Goal: Task Accomplishment & Management: Manage account settings

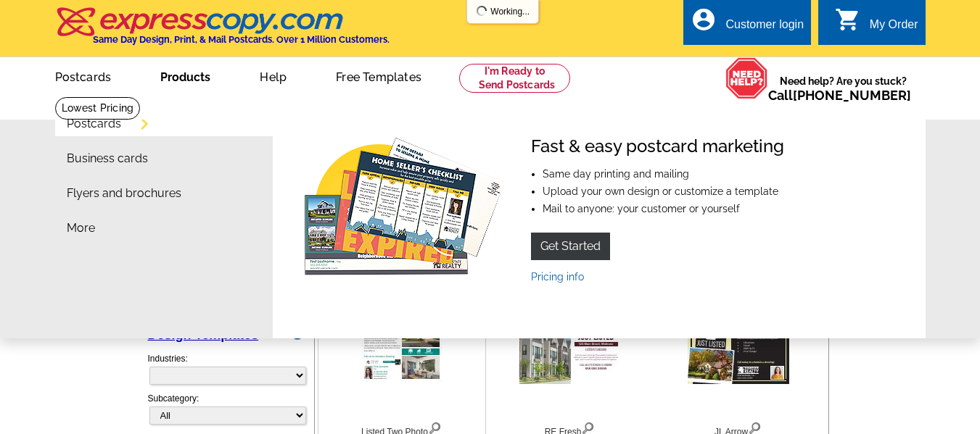
select select "785"
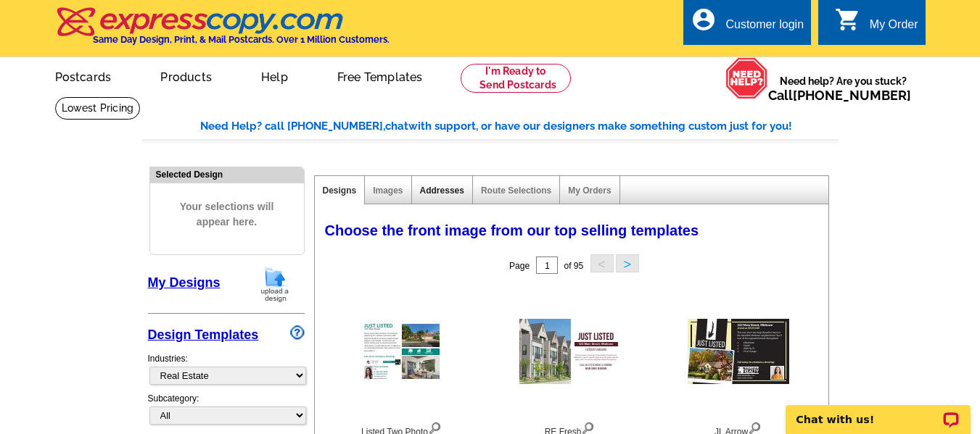
click at [424, 191] on link "Addresses" at bounding box center [442, 191] width 44 height 10
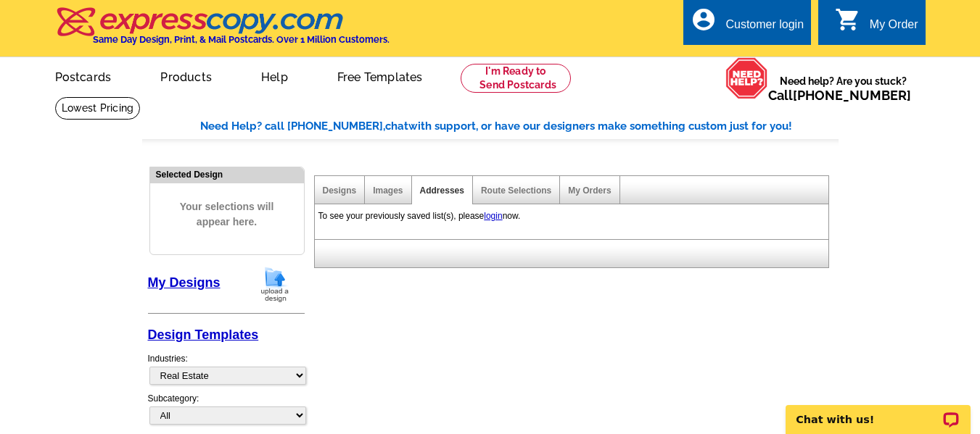
click at [752, 28] on div "Customer login" at bounding box center [764, 28] width 78 height 20
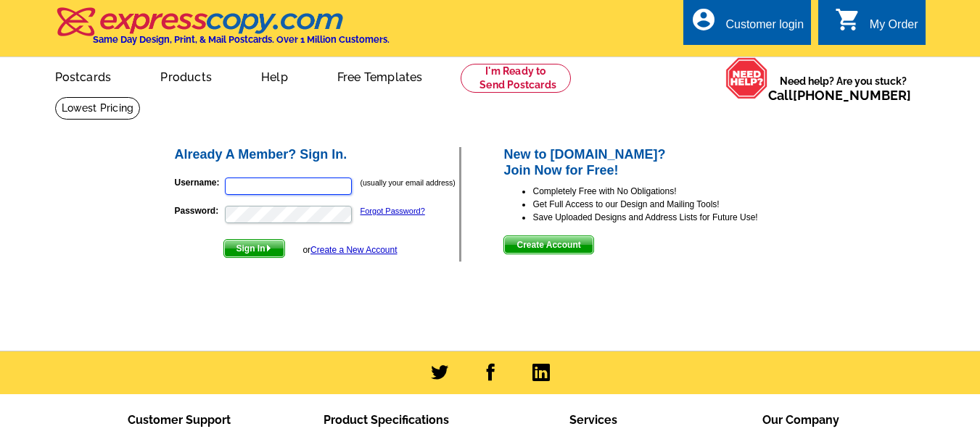
type input "[EMAIL_ADDRESS][DOMAIN_NAME]"
click at [254, 245] on span "Sign In" at bounding box center [254, 248] width 60 height 17
